Goal: Information Seeking & Learning: Learn about a topic

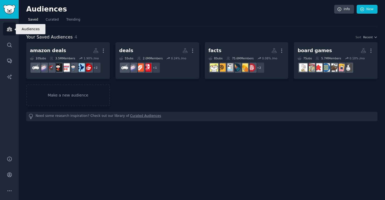
click at [8, 31] on icon "Sidebar" at bounding box center [9, 29] width 5 height 4
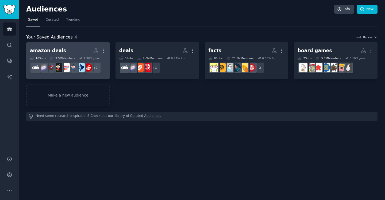
click at [54, 52] on div "amazon deals" at bounding box center [48, 50] width 36 height 7
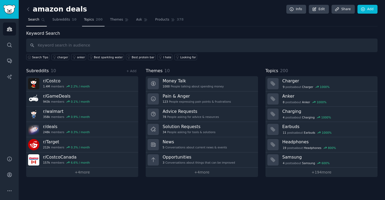
click at [89, 19] on span "Topics" at bounding box center [89, 19] width 10 height 5
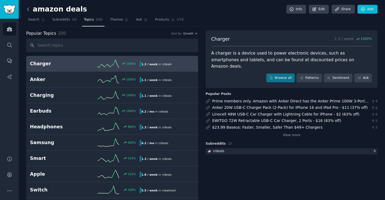
click at [28, 10] on icon at bounding box center [28, 9] width 6 height 6
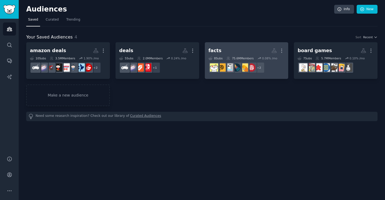
click at [218, 52] on div "facts" at bounding box center [214, 50] width 13 height 7
